Goal: Transaction & Acquisition: Purchase product/service

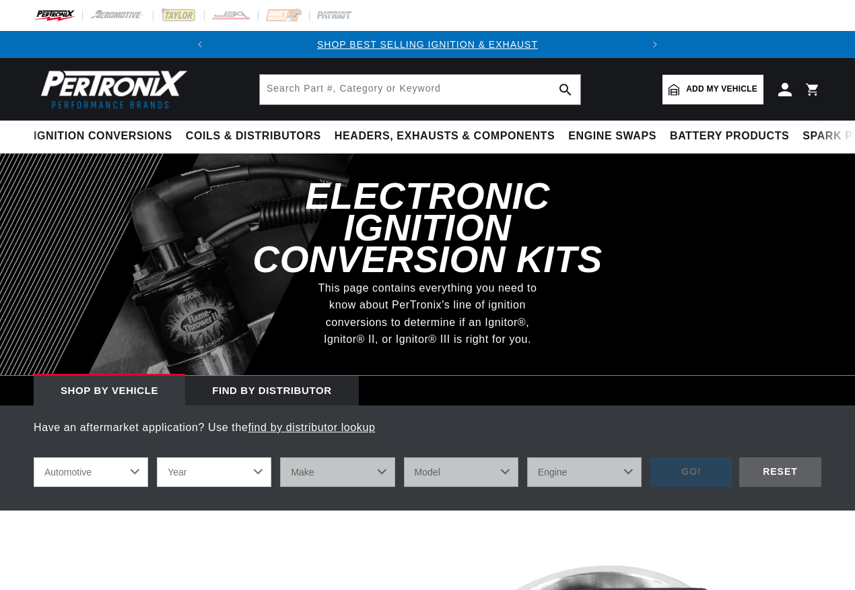
click at [101, 457] on select "Automotive Agricultural Industrial Marine Motorcycle" at bounding box center [91, 472] width 115 height 30
click at [183, 457] on select "Year [DATE] 2023 2022 2021 2020 2019 2018 2017 2016 2015 2014 2013 2012 2011 20…" at bounding box center [214, 472] width 115 height 30
select select "1967"
click at [157, 457] on select "Year [DATE] 2023 2022 2021 2020 2019 2018 2017 2016 2015 2014 2013 2012 2011 20…" at bounding box center [214, 472] width 115 height 30
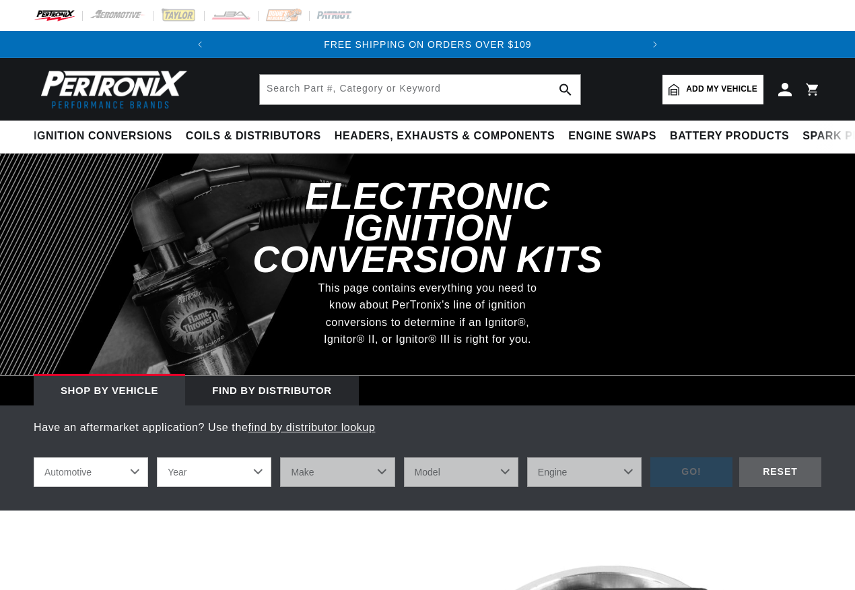
select select "1967"
click at [325, 457] on select "Make Alfa Romeo American Motors Aston Martin Austin Austin Healey Avanti Bentle…" at bounding box center [337, 472] width 115 height 30
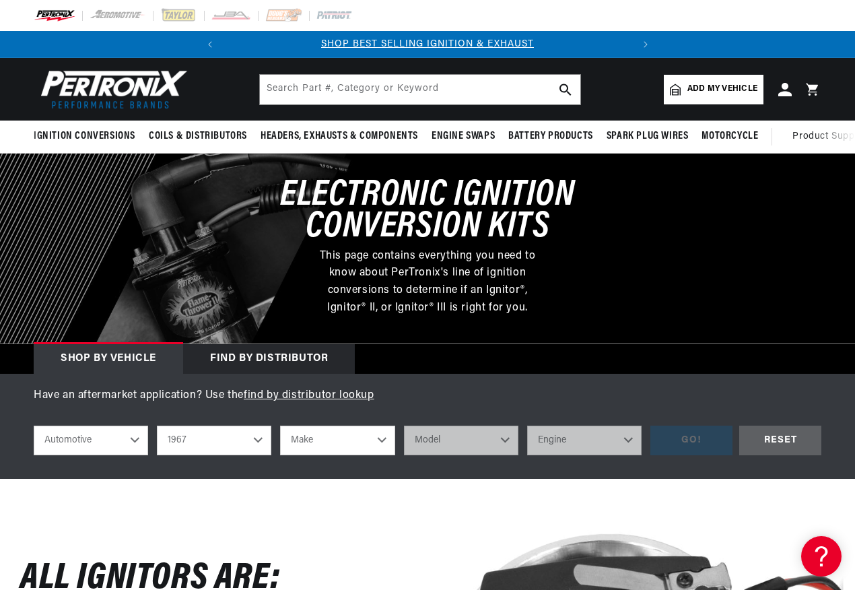
scroll to position [0, 0]
select select "Oldsmobile"
click at [280, 426] on select "Make Alfa Romeo American Motors Aston Martin Austin Austin Healey Avanti Bentle…" at bounding box center [337, 441] width 115 height 30
select select "Oldsmobile"
click at [457, 445] on select "Model 98 442 Cutlass Cutlass Supreme Delmont 88 Delta 88 F85 Toronado Vista Cru…" at bounding box center [461, 441] width 115 height 30
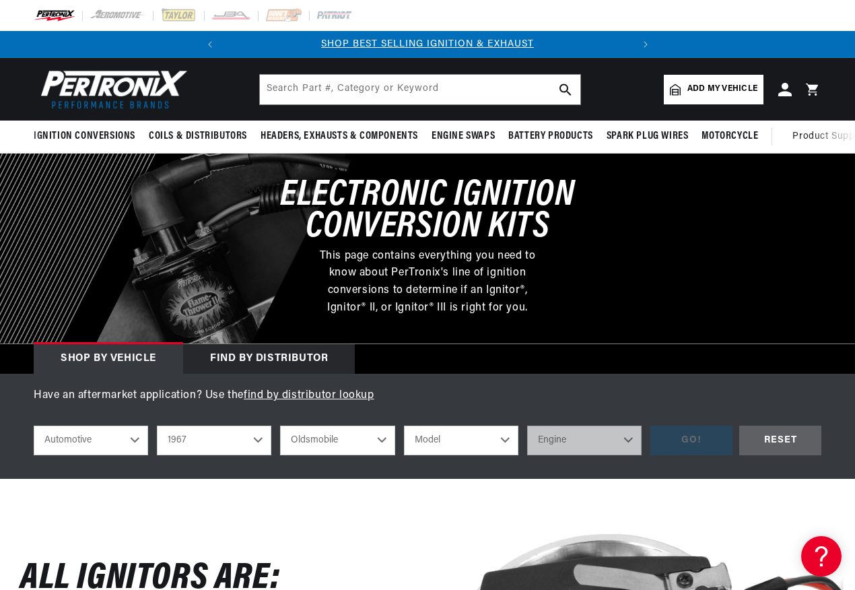
select select "442"
click at [404, 426] on select "Model 98 442 Cutlass Cutlass Supreme Delmont 88 Delta 88 F85 Toronado Vista Cru…" at bounding box center [461, 441] width 115 height 30
select select "442"
click at [576, 453] on select "Engine 7.5L 400cid / 6.6L" at bounding box center [584, 441] width 115 height 30
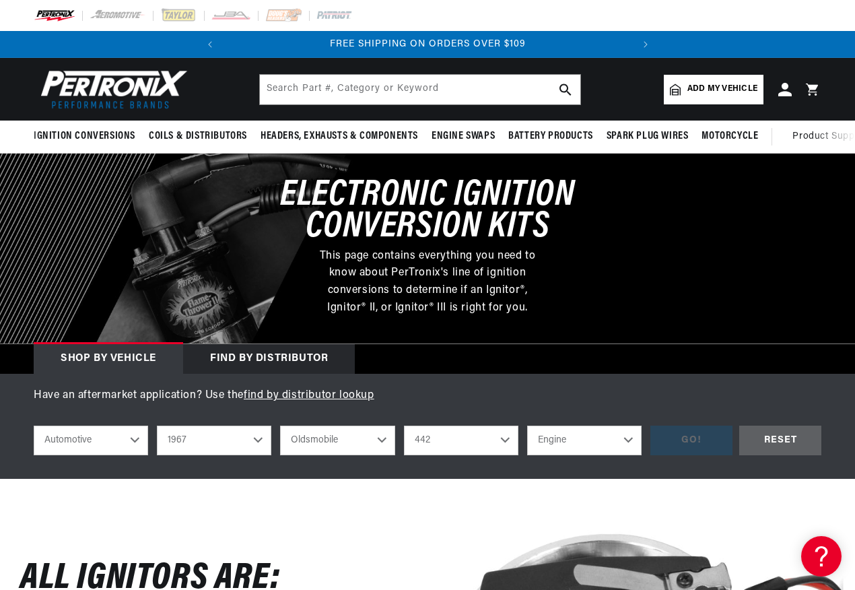
select select "400cid-6.6L"
click at [527, 426] on select "Engine 7.5L 400cid / 6.6L" at bounding box center [584, 441] width 115 height 30
select select "400cid-6.6L"
click at [678, 446] on div "GO!" at bounding box center [692, 441] width 82 height 30
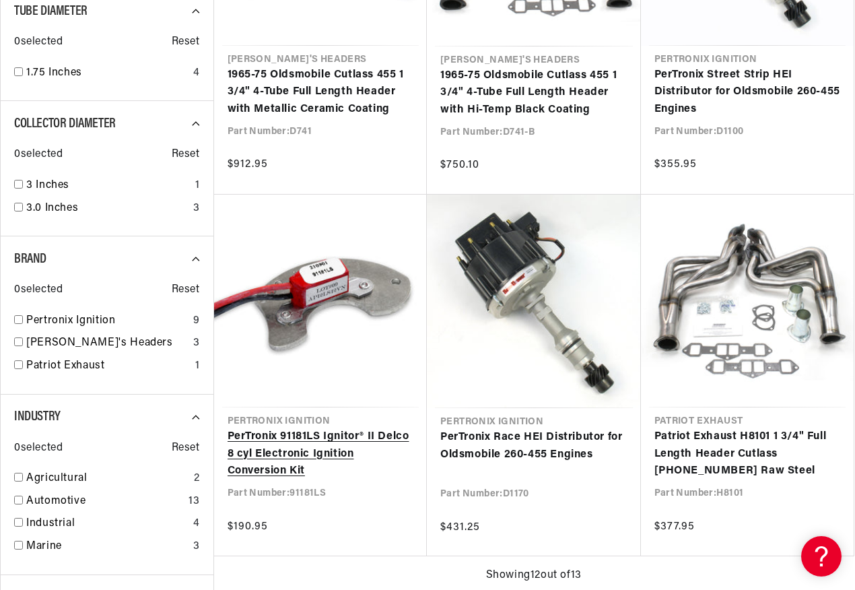
click at [328, 428] on link "PerTronix 91181LS Ignitor® II Delco 8 cyl Electronic Ignition Conversion Kit" at bounding box center [321, 454] width 187 height 52
click at [304, 428] on link "PerTronix 91181LS Ignitor® II Delco 8 cyl Electronic Ignition Conversion Kit" at bounding box center [321, 454] width 187 height 52
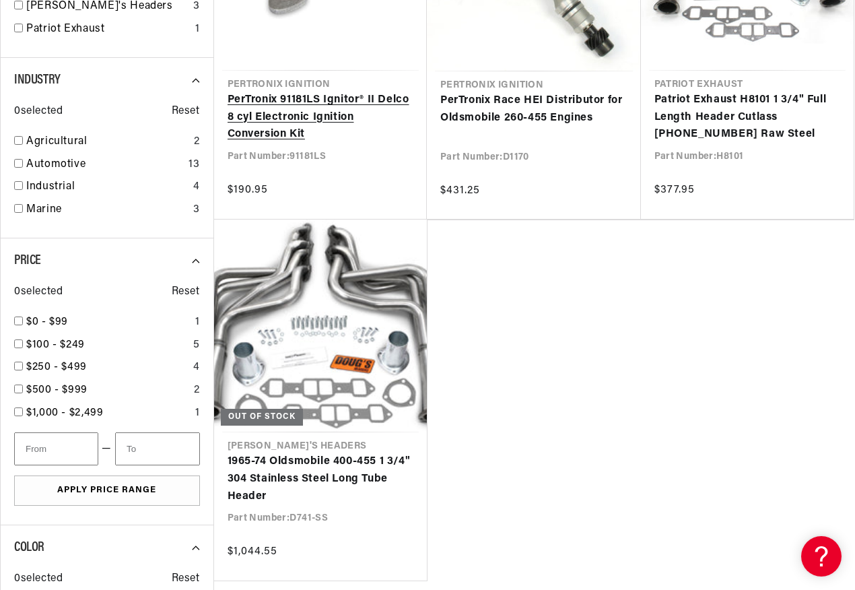
scroll to position [1212, 0]
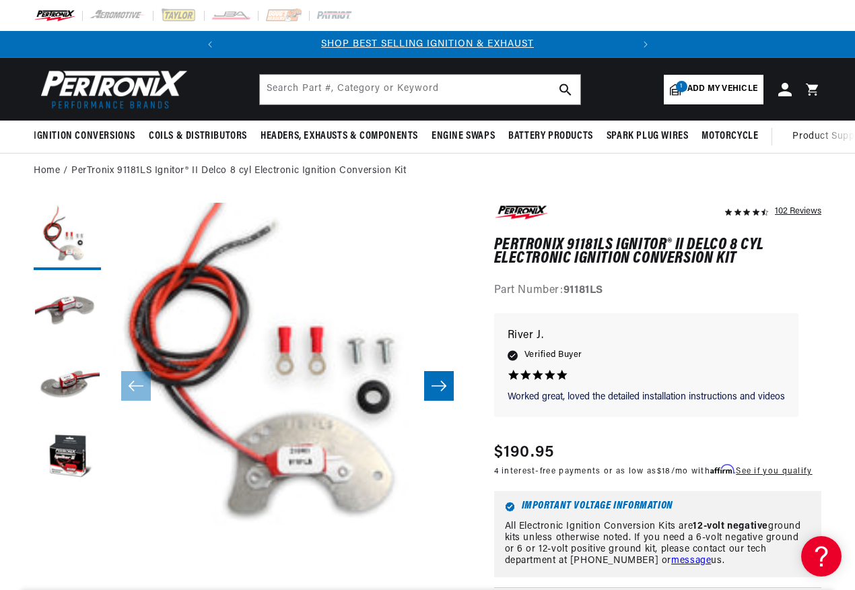
click at [72, 562] on button "Open media 1 in modal" at bounding box center [72, 562] width 0 height 0
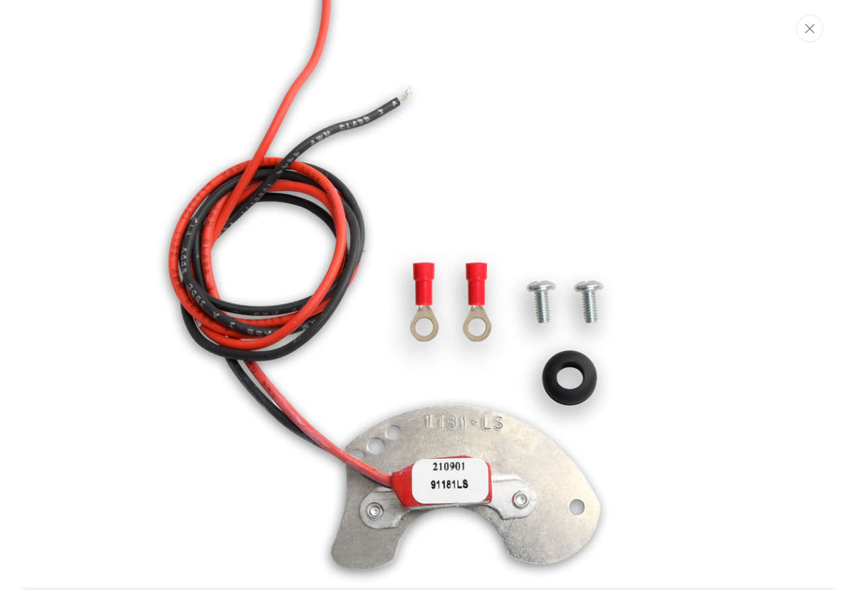
scroll to position [0, 408]
